Goal: Understand process/instructions

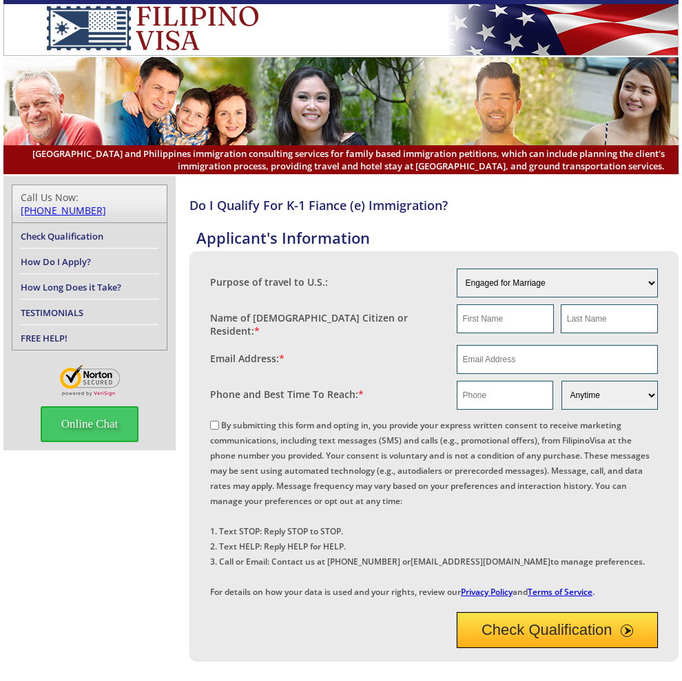
click at [90, 230] on link "Check Qualification" at bounding box center [62, 236] width 83 height 12
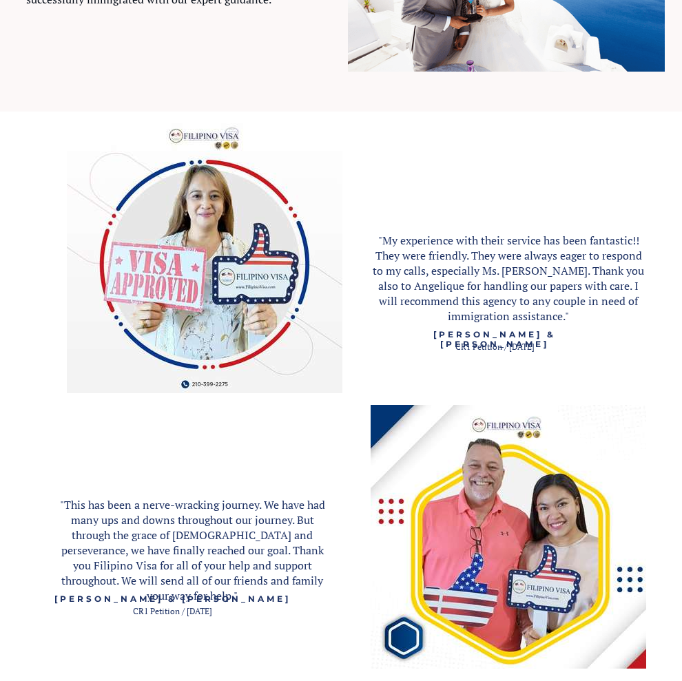
scroll to position [1516, 0]
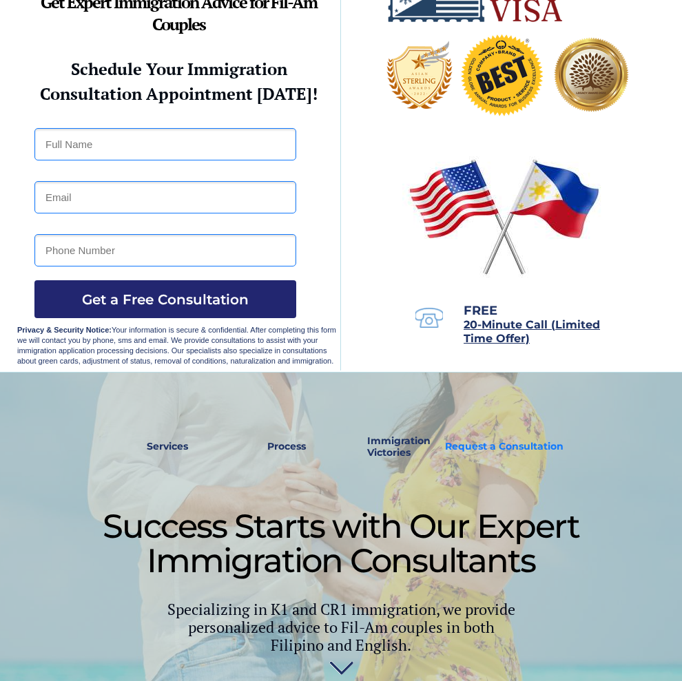
scroll to position [138, 0]
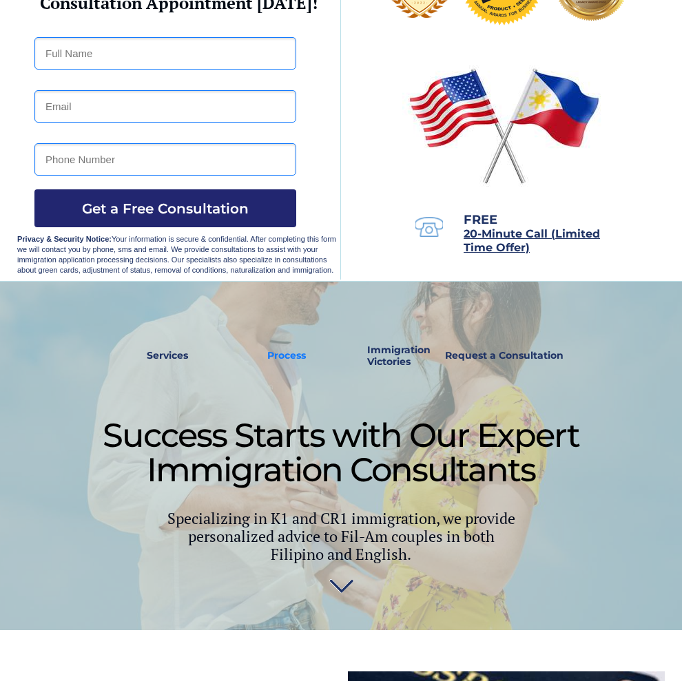
click at [297, 351] on strong "Process" at bounding box center [286, 355] width 39 height 12
